Goal: Check status: Check status

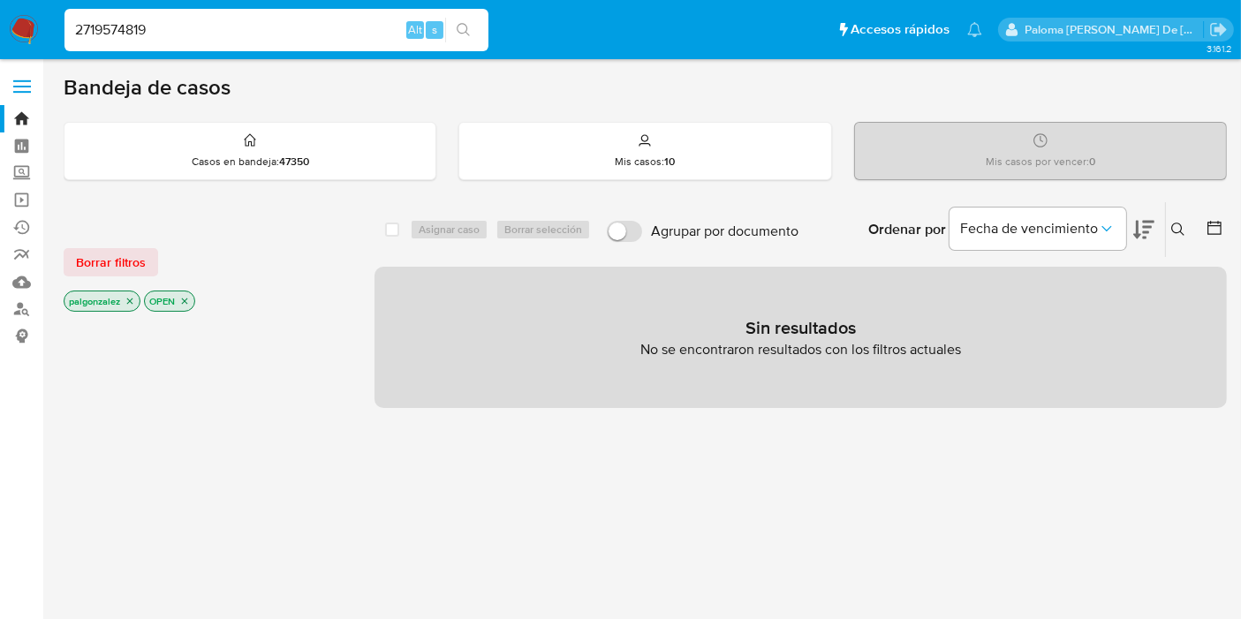
type input "2719574819"
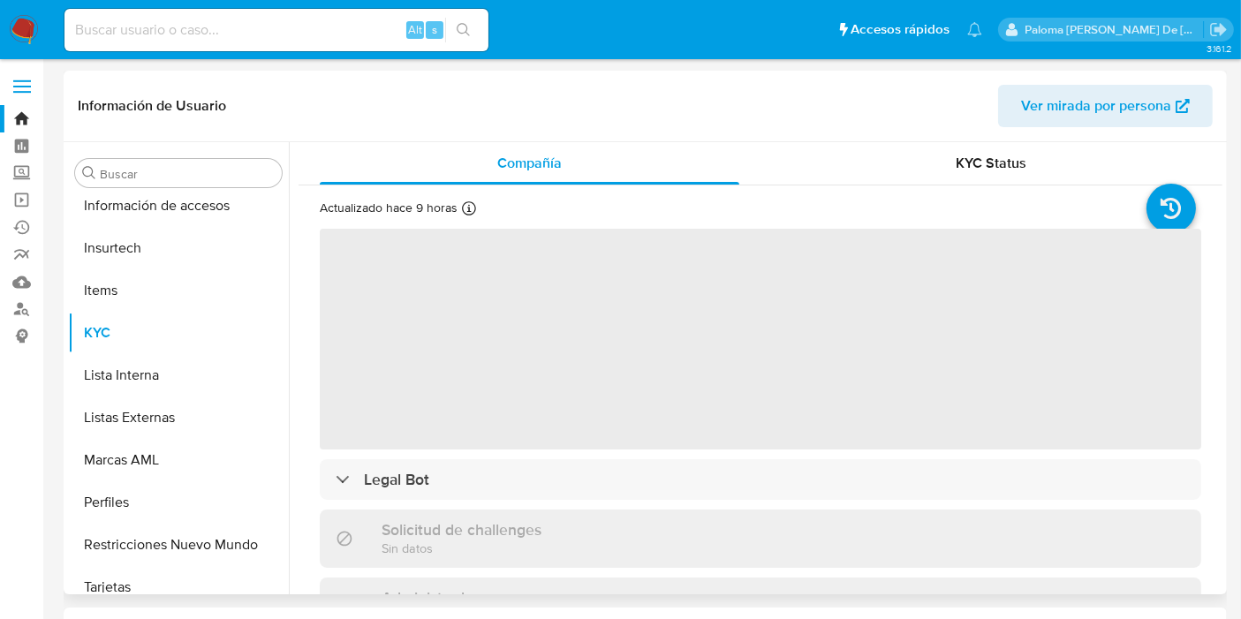
scroll to position [830, 0]
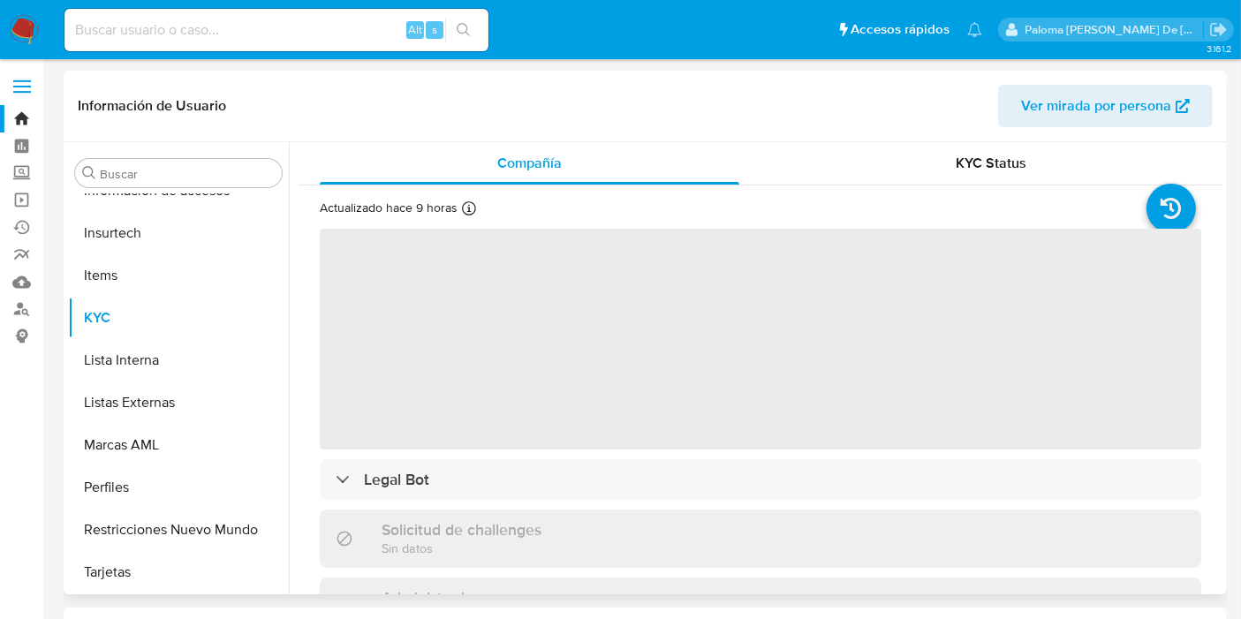
select select "10"
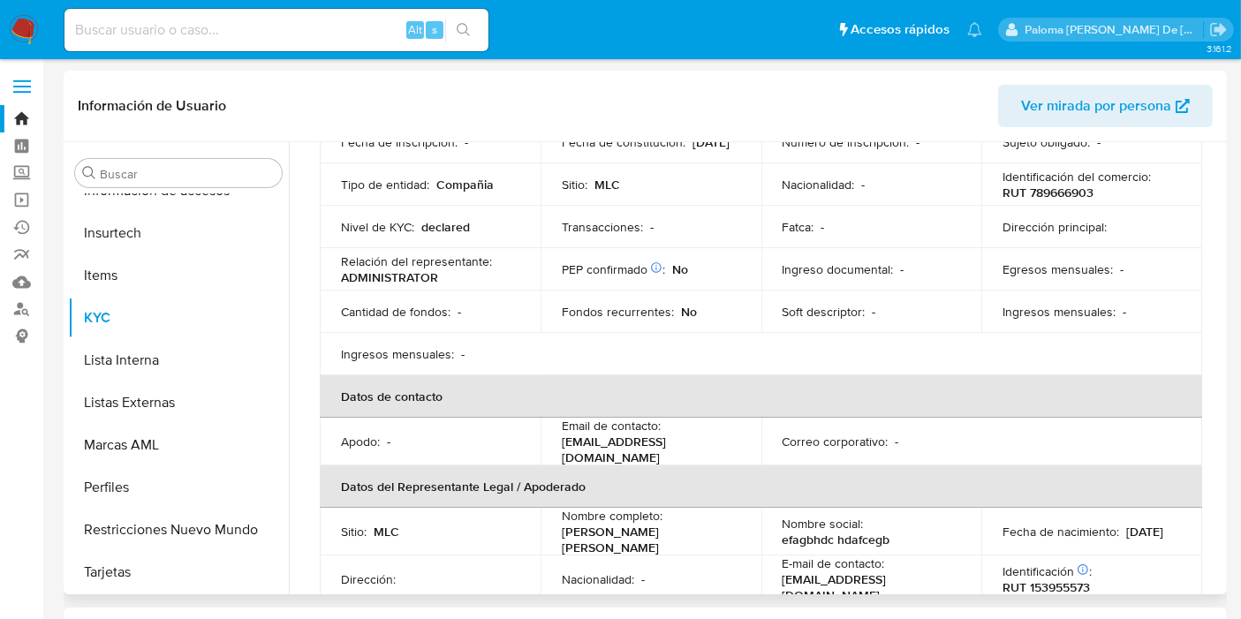
scroll to position [490, 0]
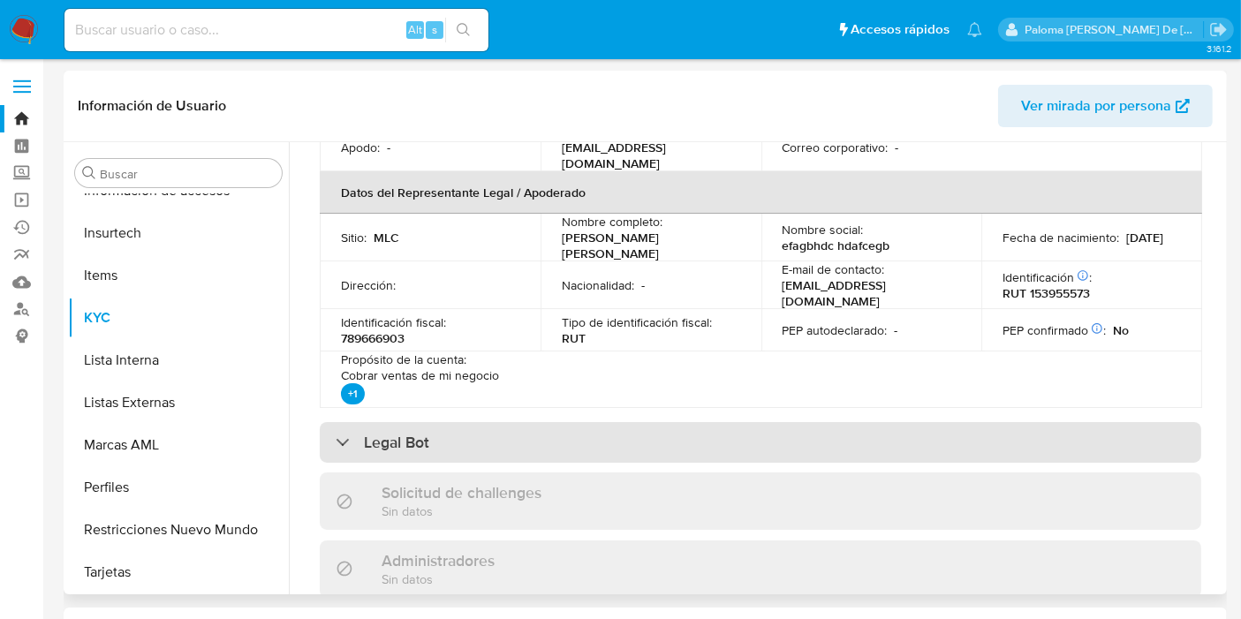
click at [557, 440] on div "Legal Bot" at bounding box center [761, 442] width 882 height 41
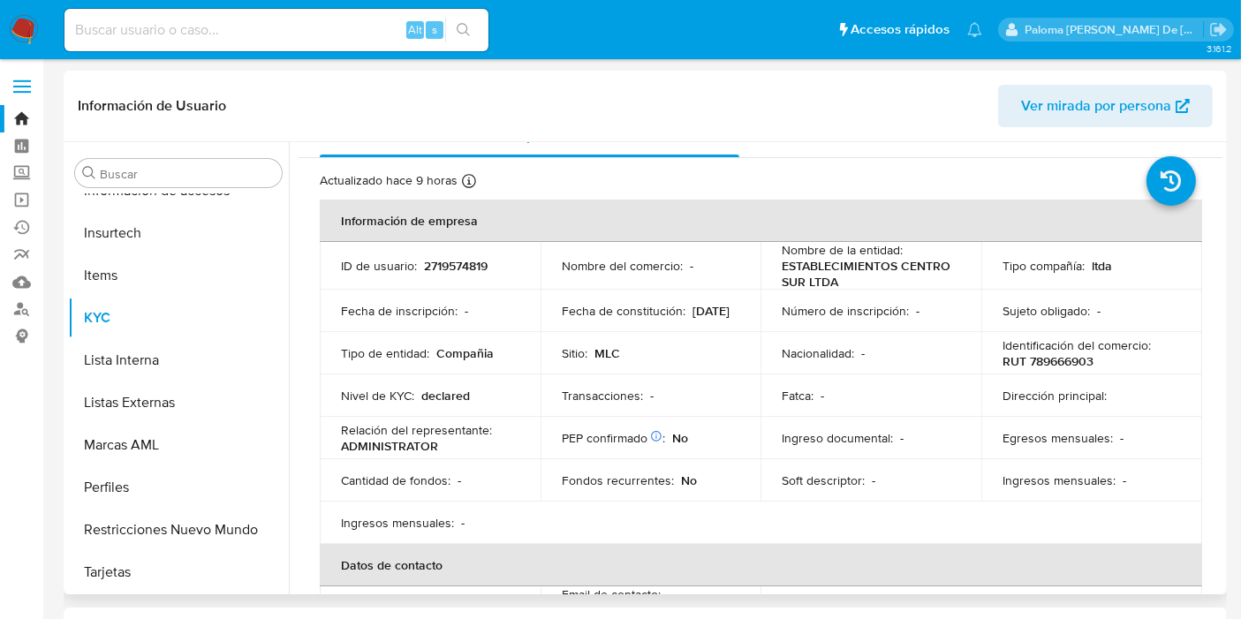
scroll to position [0, 0]
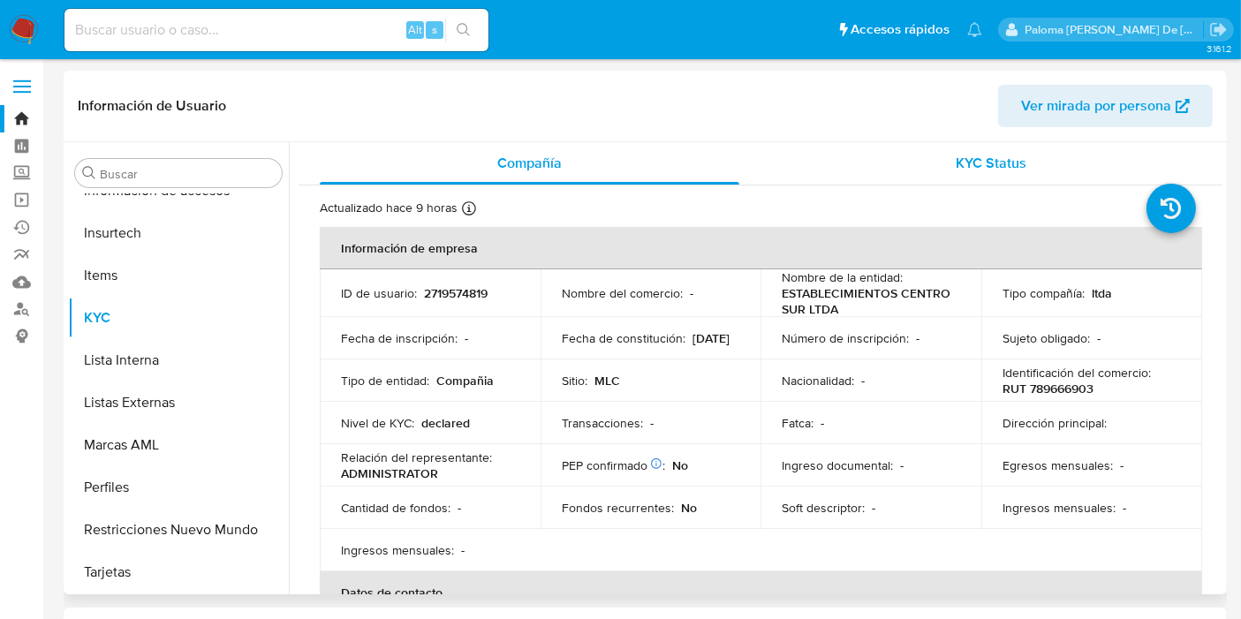
click at [981, 163] on span "KYC Status" at bounding box center [992, 163] width 71 height 20
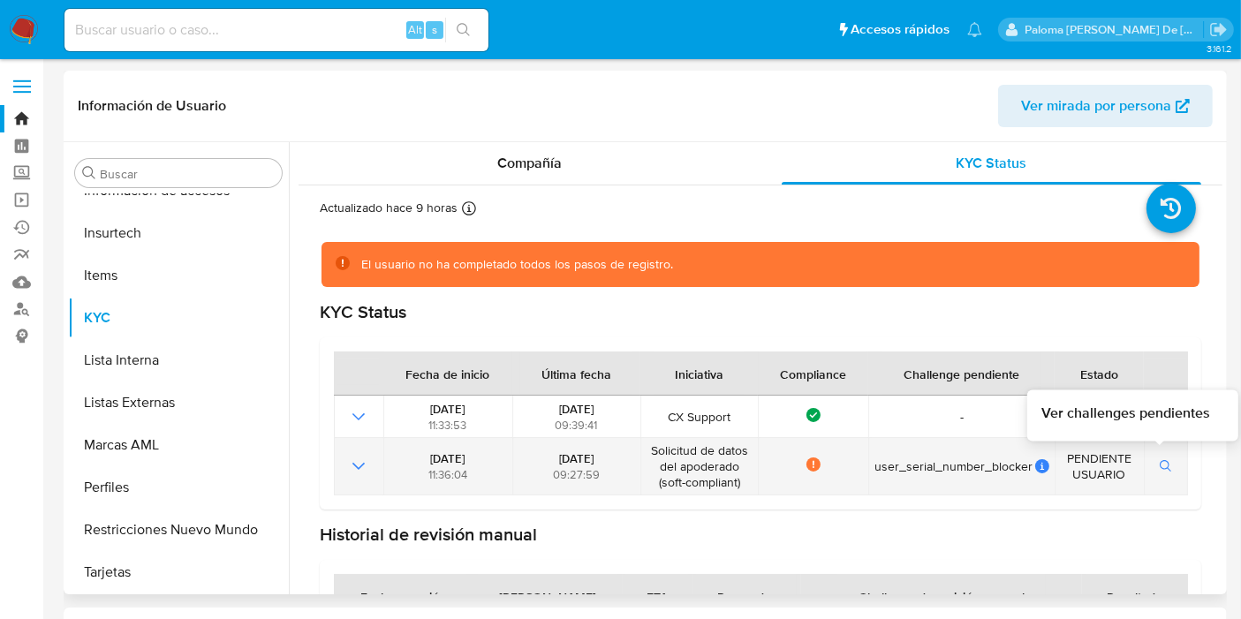
click at [1160, 469] on icon "button" at bounding box center [1166, 466] width 12 height 12
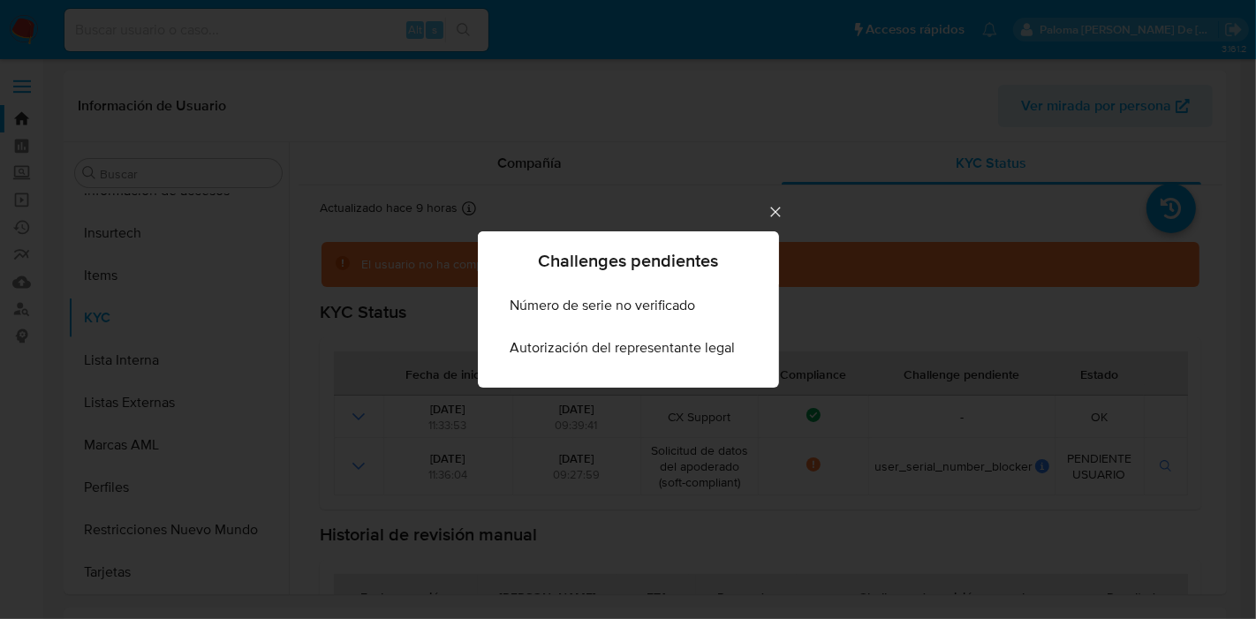
click at [771, 209] on icon "Cerrar" at bounding box center [776, 212] width 18 height 18
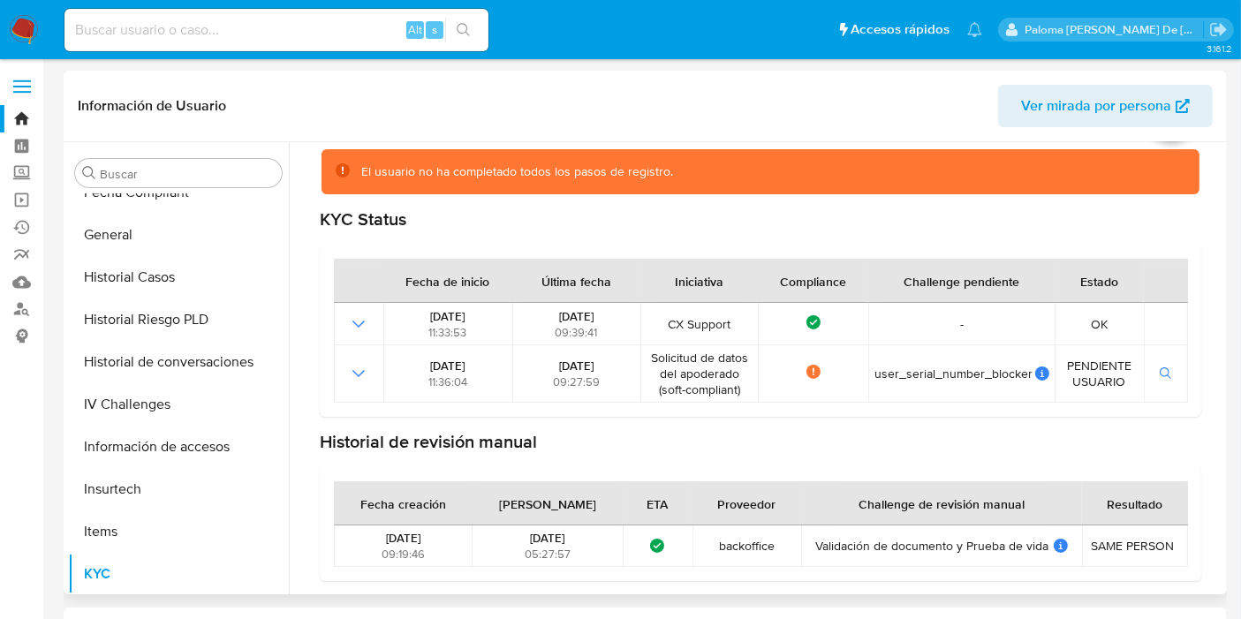
scroll to position [438, 0]
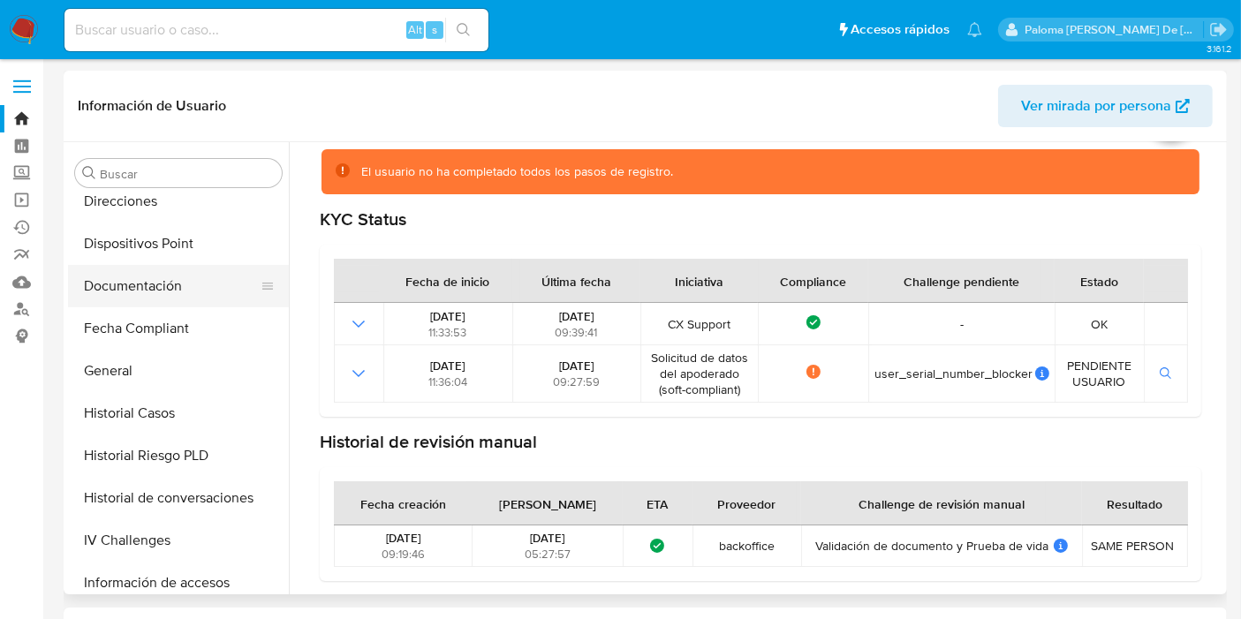
click at [144, 284] on button "Documentación" at bounding box center [171, 286] width 207 height 42
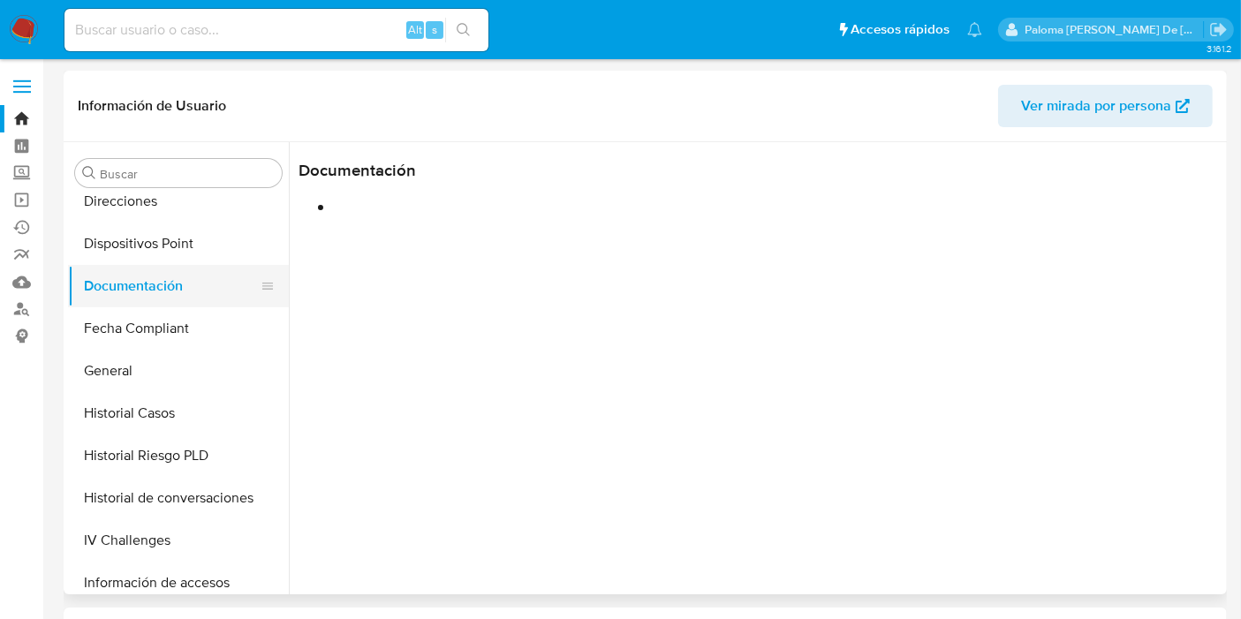
scroll to position [0, 0]
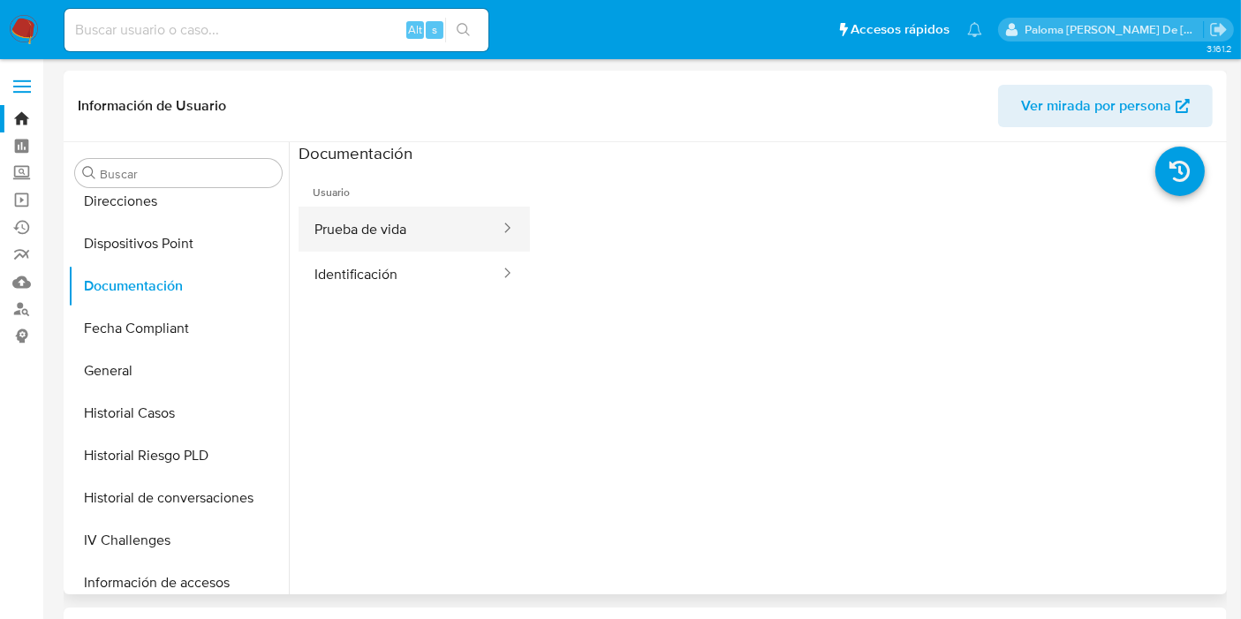
click at [352, 217] on button "Prueba de vida" at bounding box center [400, 229] width 203 height 45
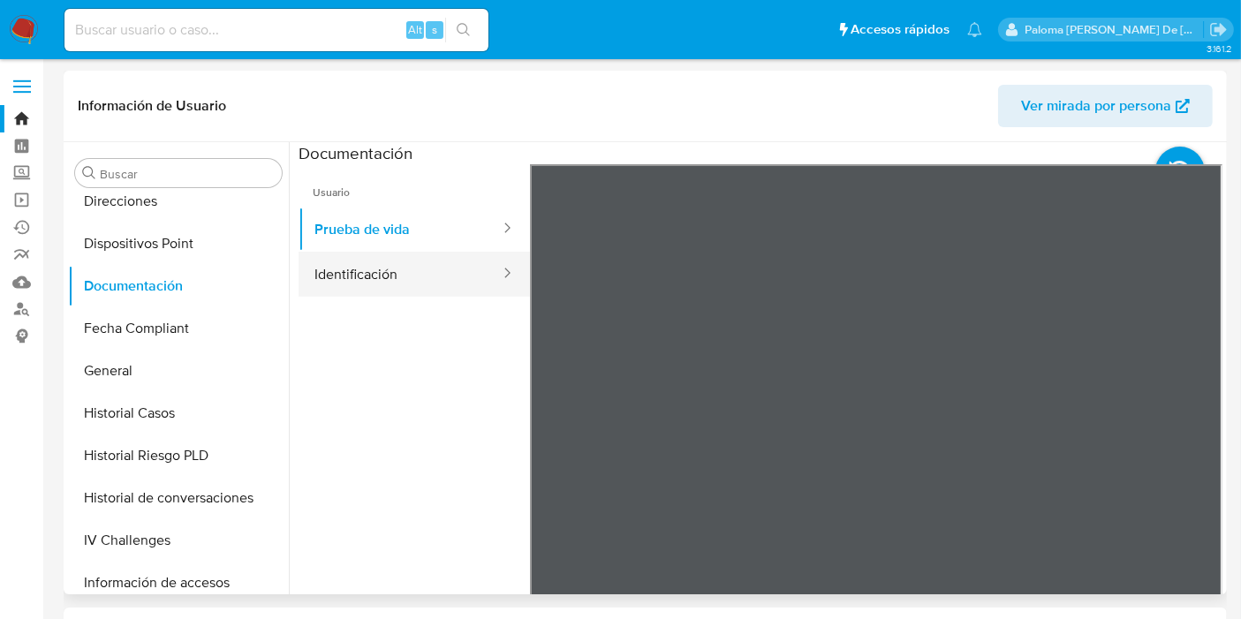
click at [363, 277] on button "Identificación" at bounding box center [400, 274] width 203 height 45
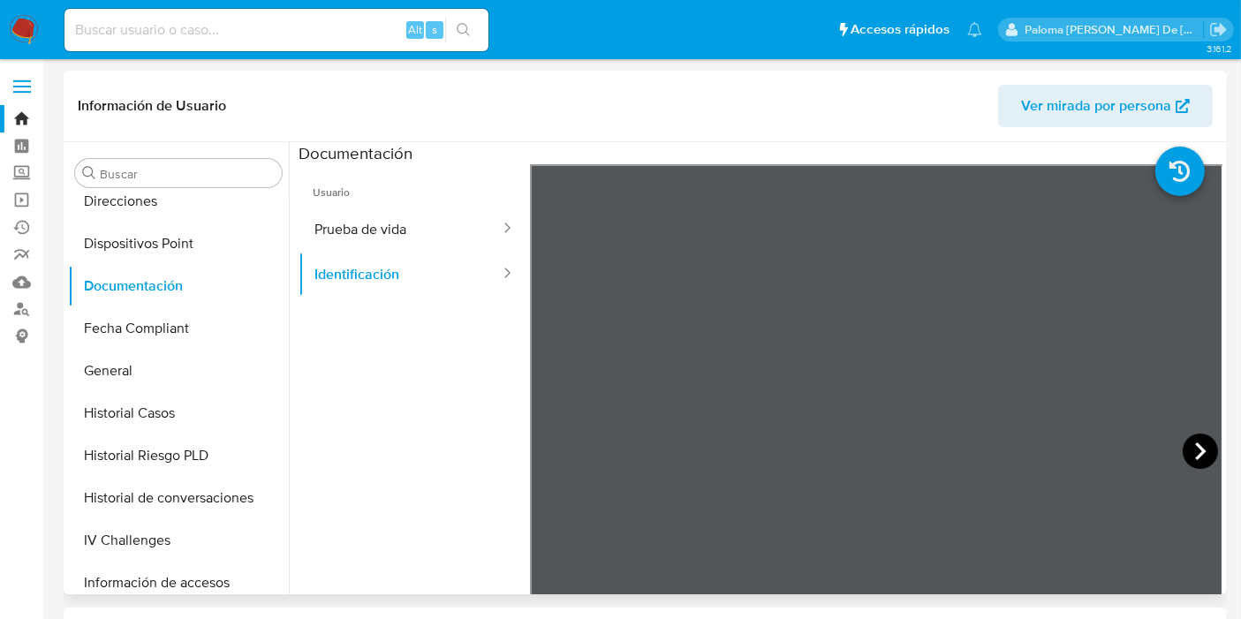
click at [1186, 458] on icon at bounding box center [1200, 451] width 35 height 35
click at [547, 451] on icon at bounding box center [551, 452] width 11 height 18
